Goal: Task Accomplishment & Management: Use online tool/utility

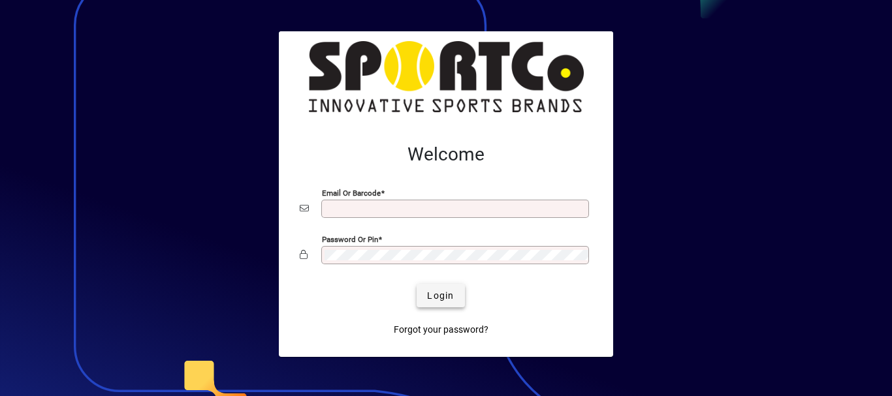
type input "**********"
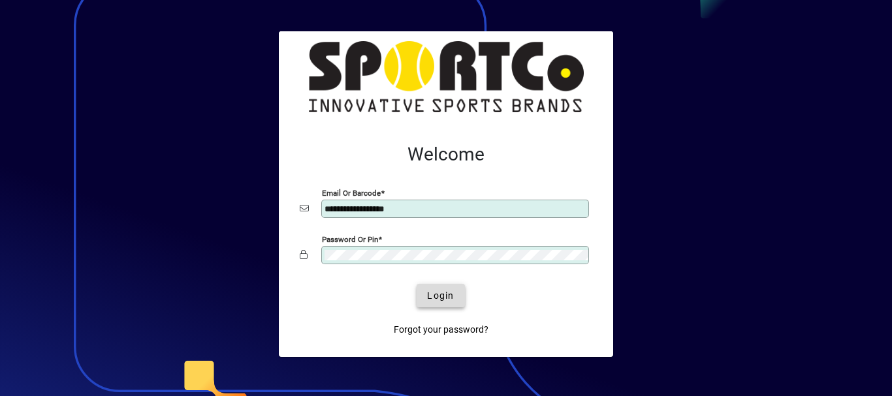
click at [443, 296] on span "Login" at bounding box center [440, 296] width 27 height 14
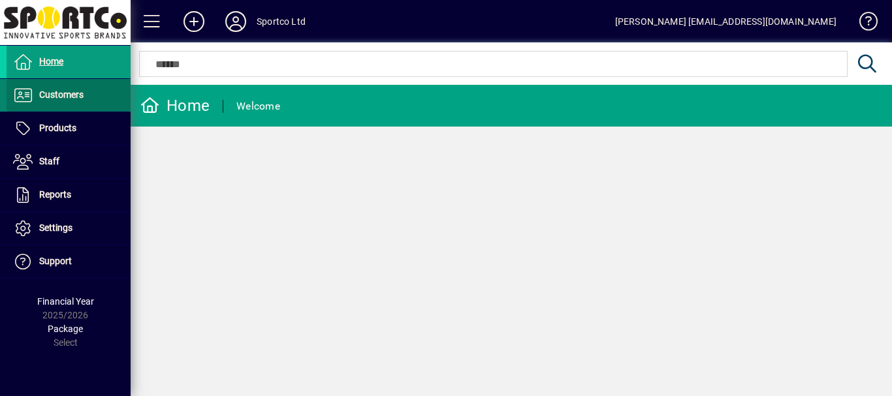
click at [70, 97] on span "Customers" at bounding box center [61, 94] width 44 height 10
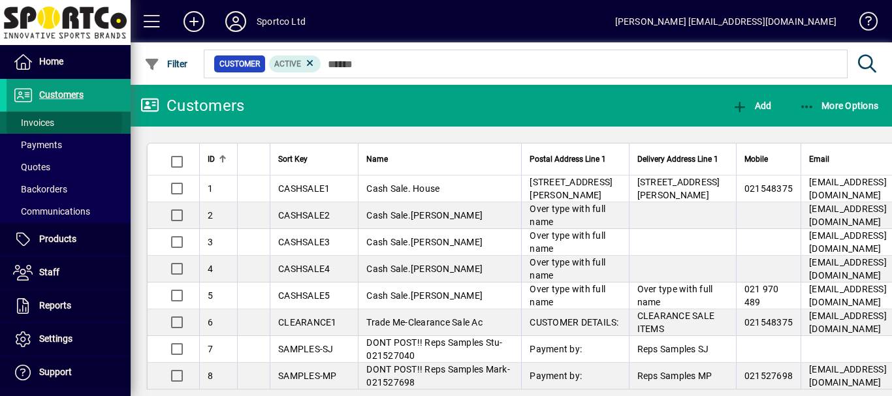
click at [48, 120] on span "Invoices" at bounding box center [33, 123] width 41 height 10
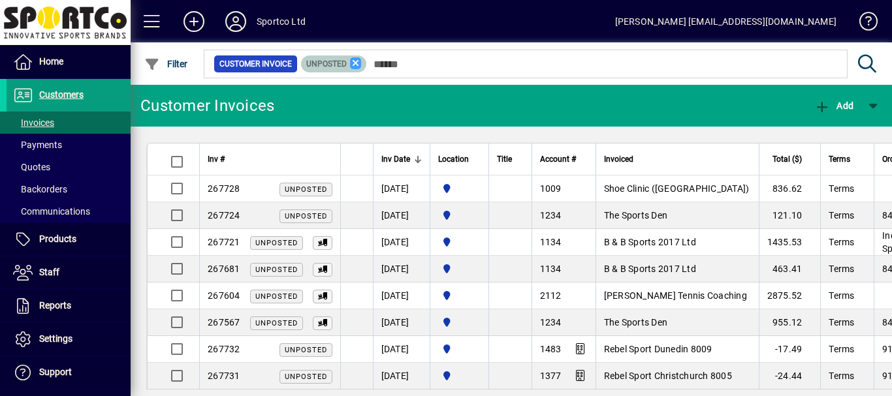
click at [353, 63] on icon at bounding box center [356, 63] width 12 height 12
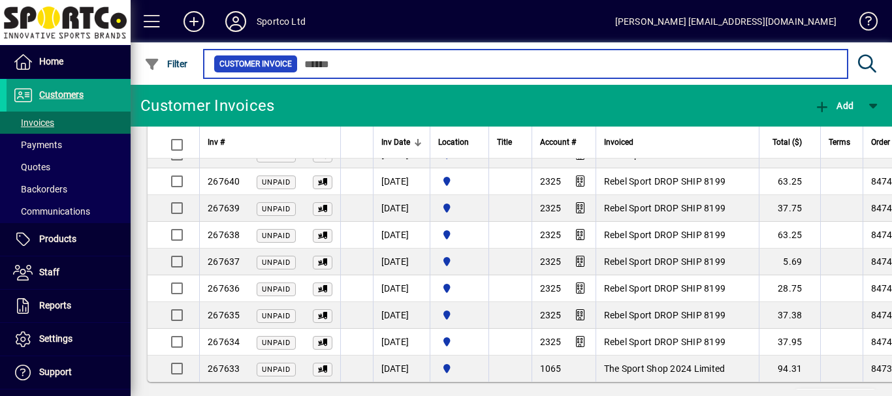
scroll to position [2516, 0]
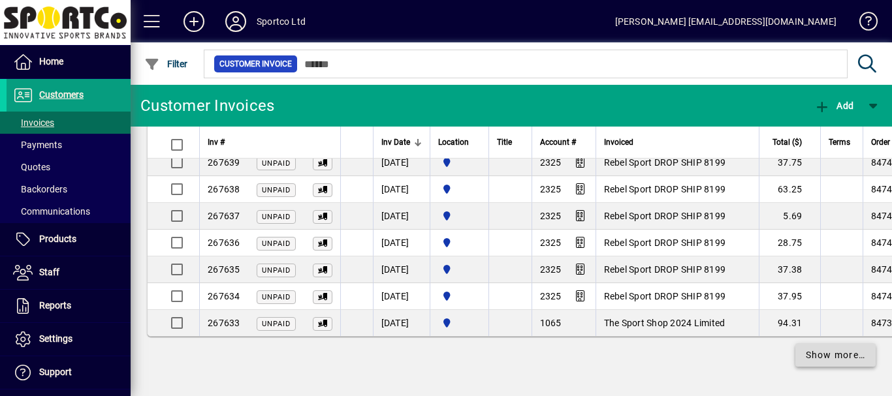
click at [826, 355] on span "Show more…" at bounding box center [836, 356] width 60 height 14
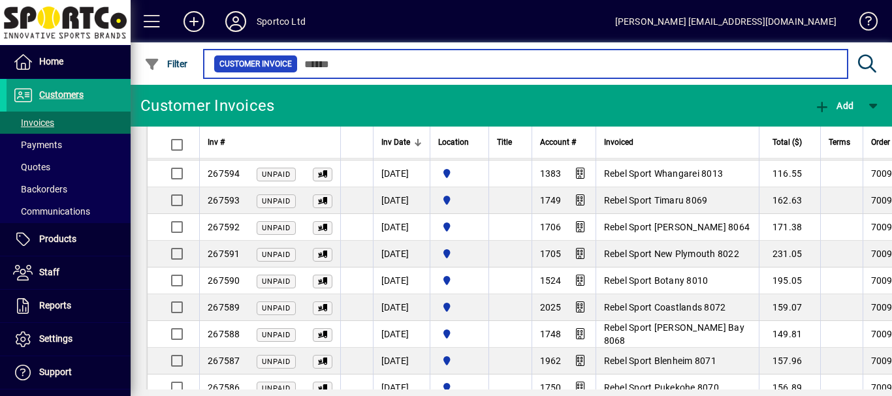
scroll to position [3393, 0]
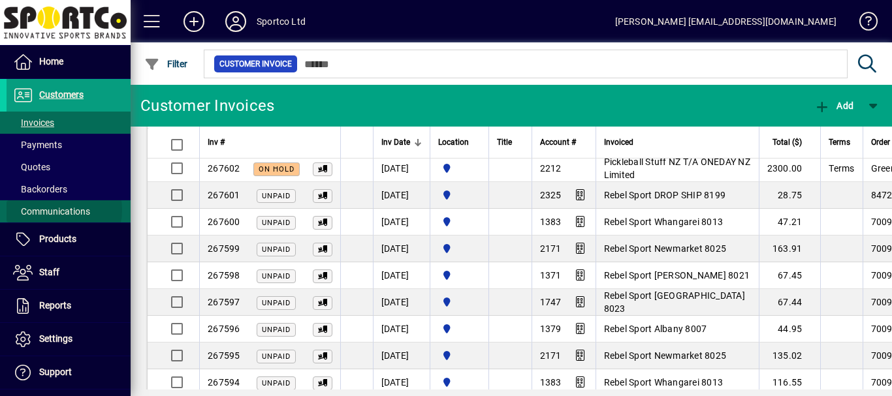
click at [55, 210] on span "Communications" at bounding box center [51, 211] width 77 height 10
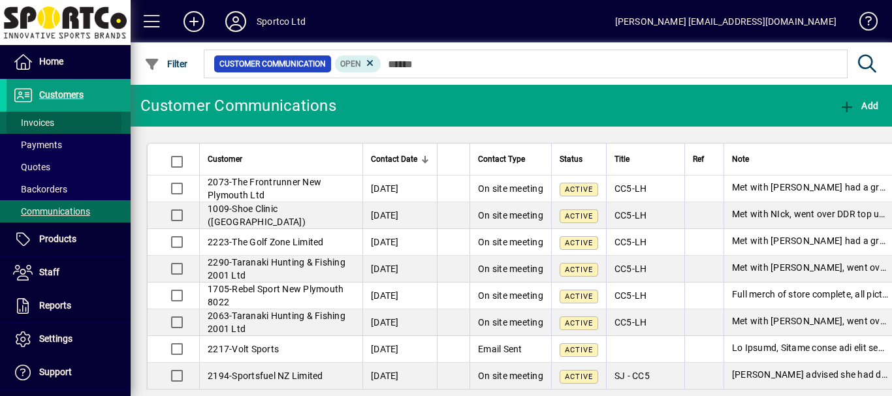
click at [40, 123] on span "Invoices" at bounding box center [33, 123] width 41 height 10
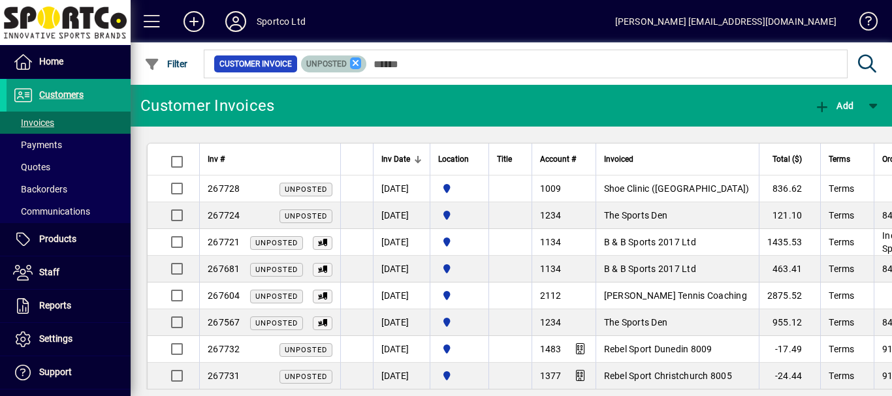
click at [358, 61] on icon at bounding box center [356, 63] width 12 height 12
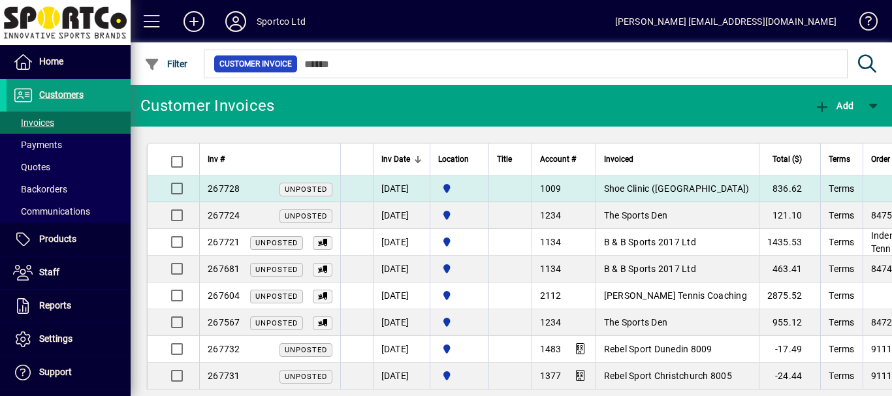
click at [681, 189] on span "Shoe Clinic (New Plymouth)" at bounding box center [677, 188] width 146 height 10
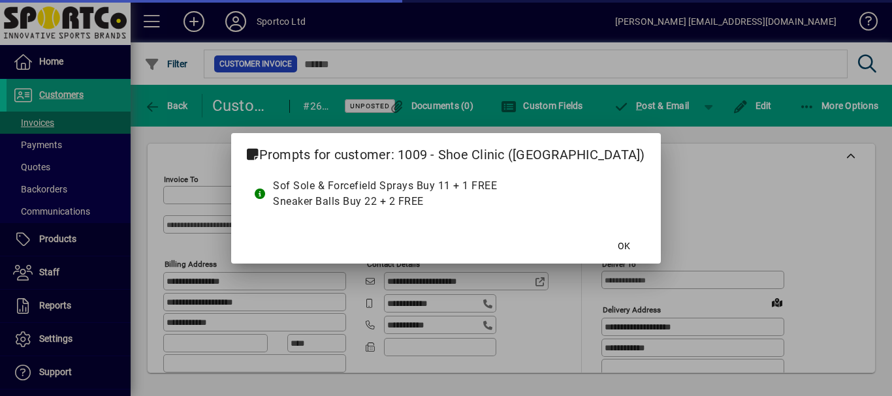
type input "**********"
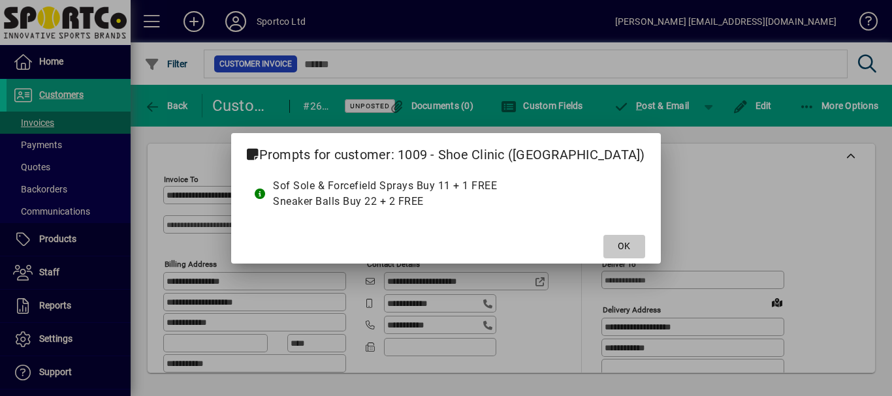
click at [618, 244] on span "OK" at bounding box center [624, 247] width 12 height 14
